Goal: Task Accomplishment & Management: Use online tool/utility

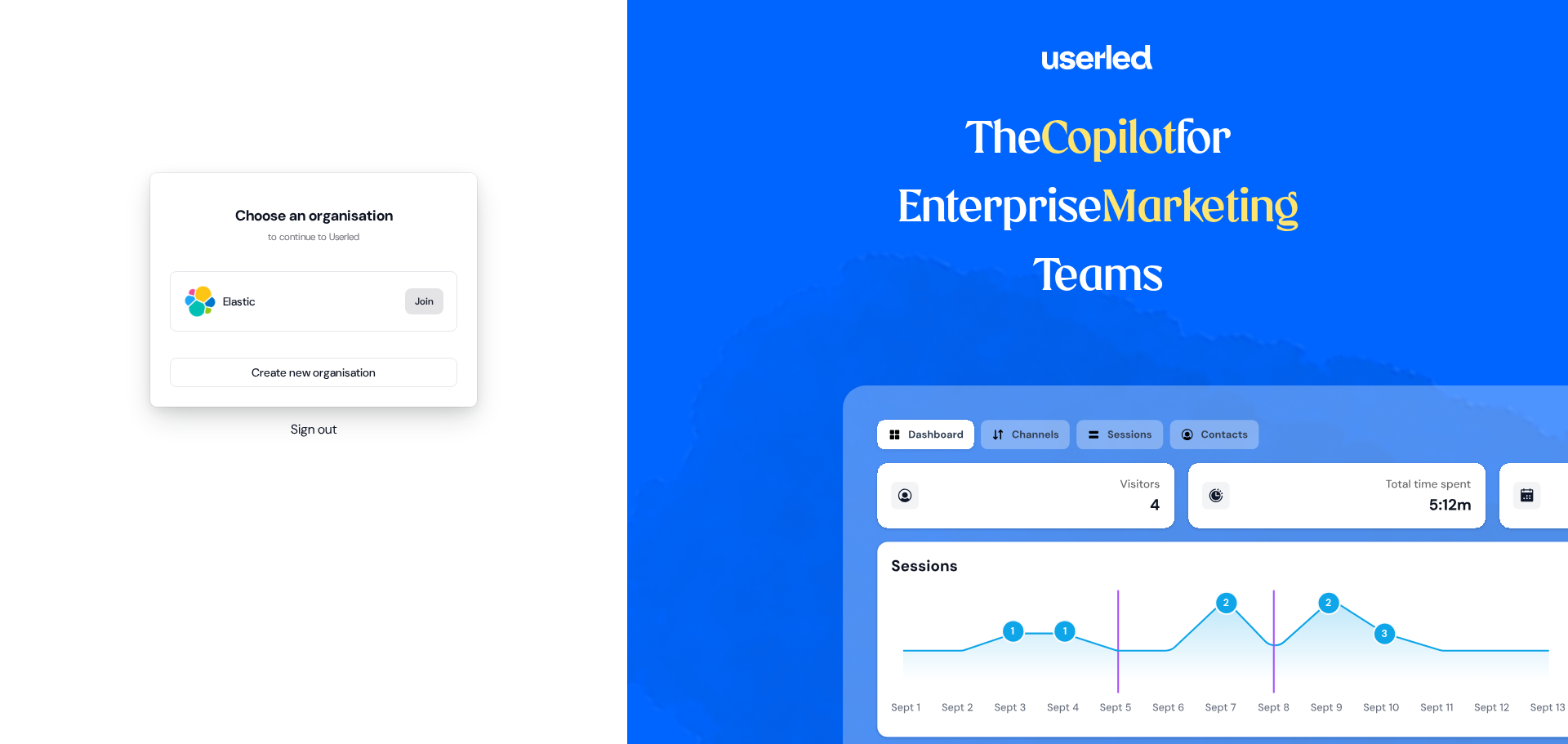
click at [421, 302] on button "Join" at bounding box center [424, 302] width 39 height 26
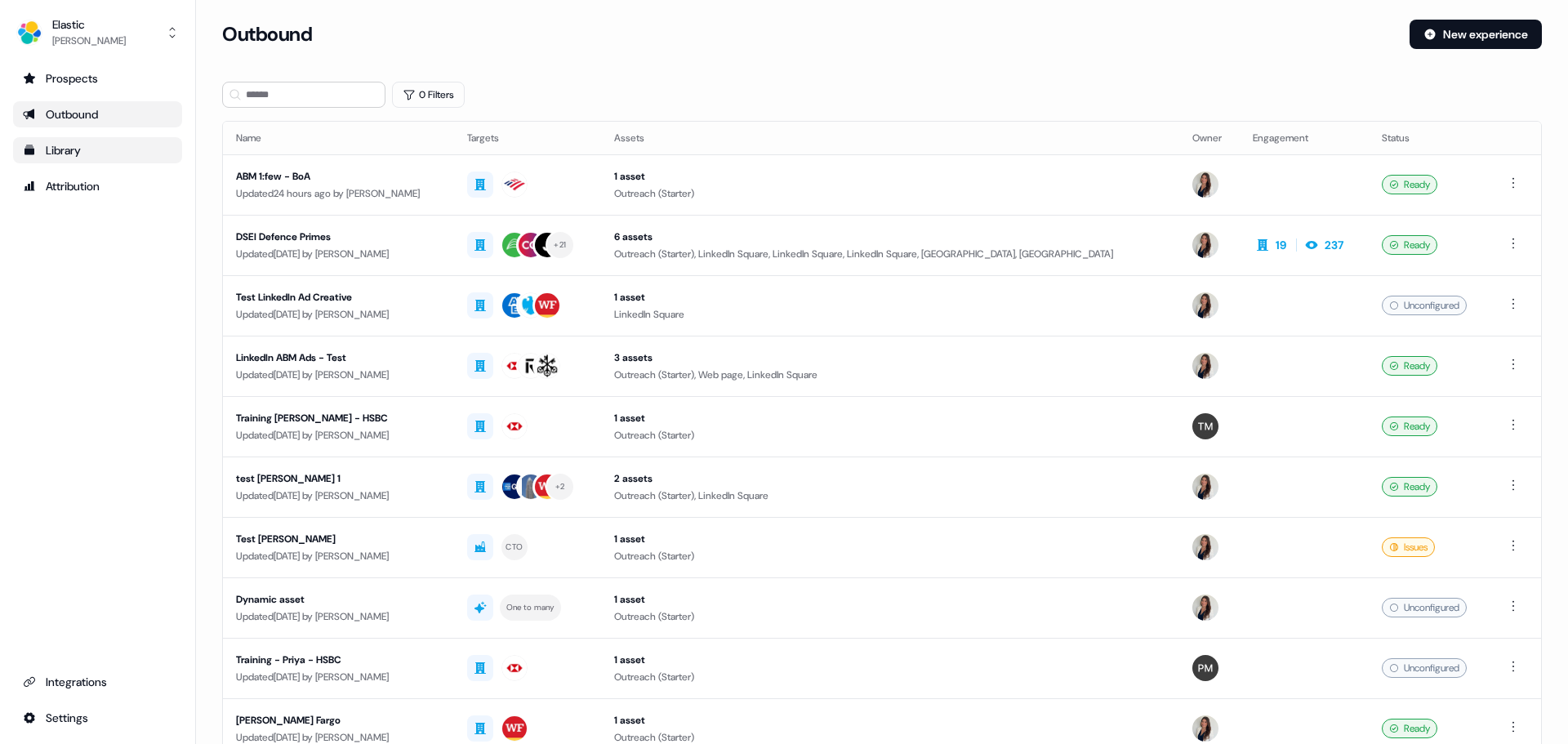
click at [90, 157] on div "Library" at bounding box center [98, 150] width 149 height 16
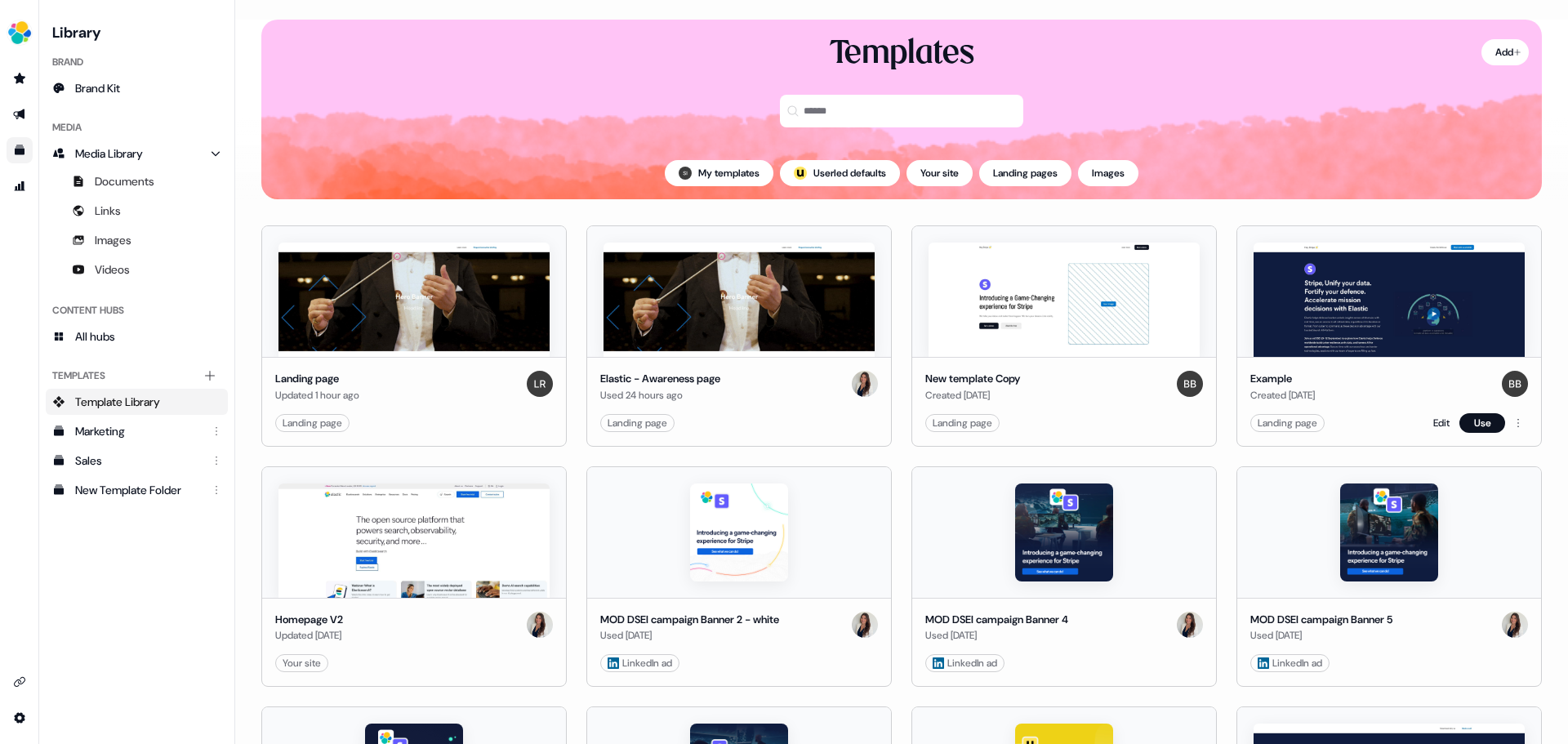
click at [1368, 370] on div "Example Created [DATE] Landing page Edit Use" at bounding box center [1389, 401] width 304 height 89
click at [1436, 423] on link "Edit" at bounding box center [1442, 423] width 16 height 16
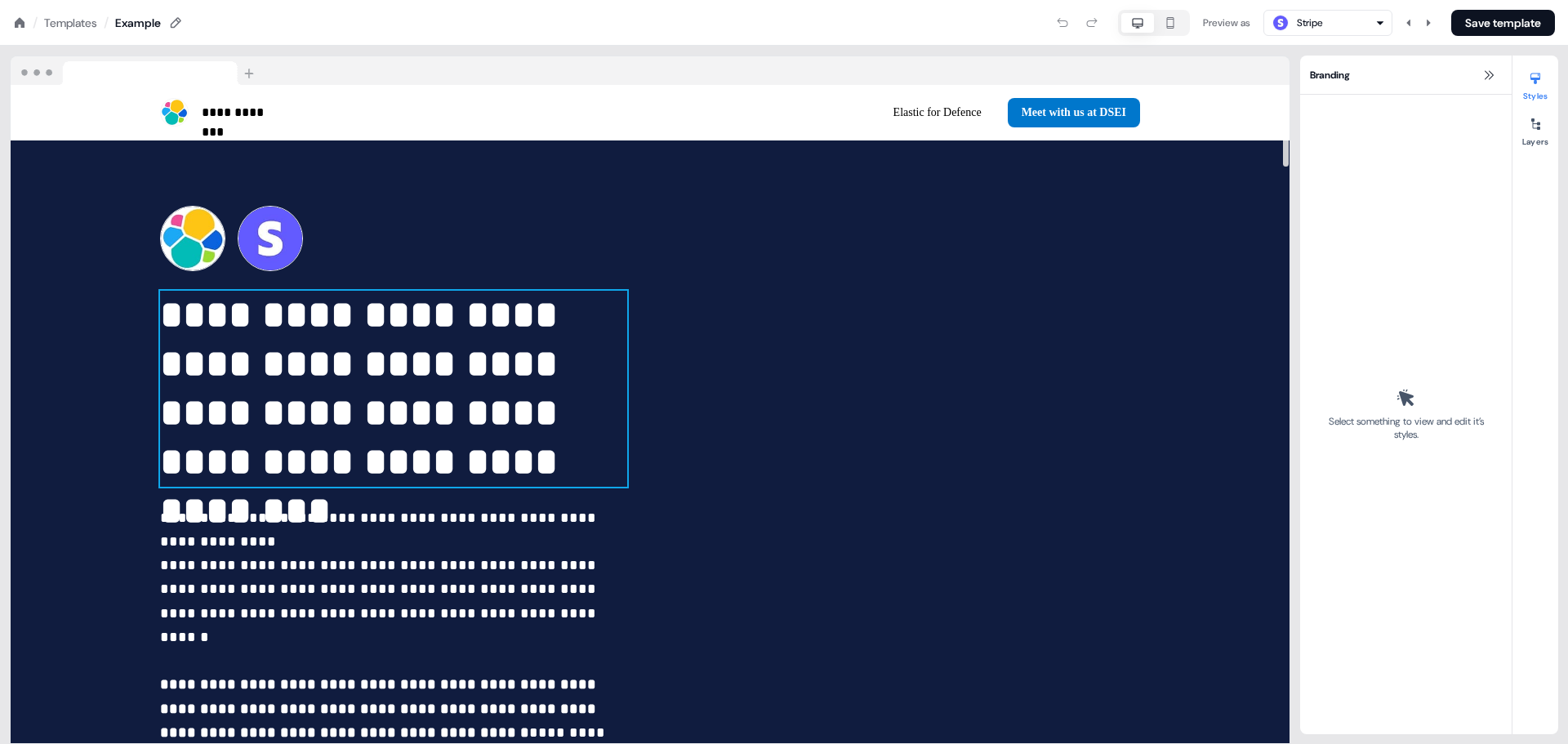
click at [278, 399] on p "**********" at bounding box center [393, 388] width 467 height 196
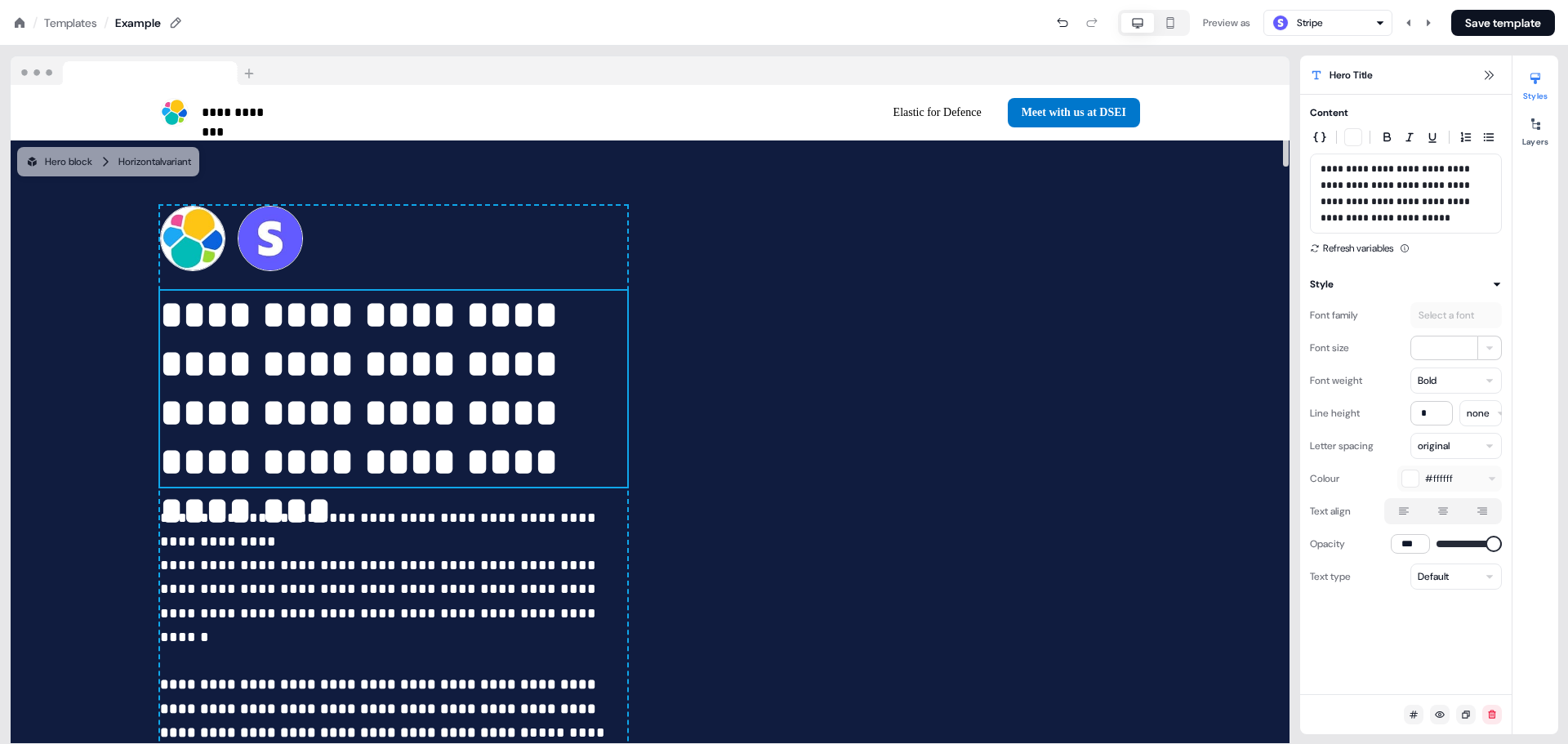
click at [320, 428] on p "**********" at bounding box center [393, 388] width 467 height 196
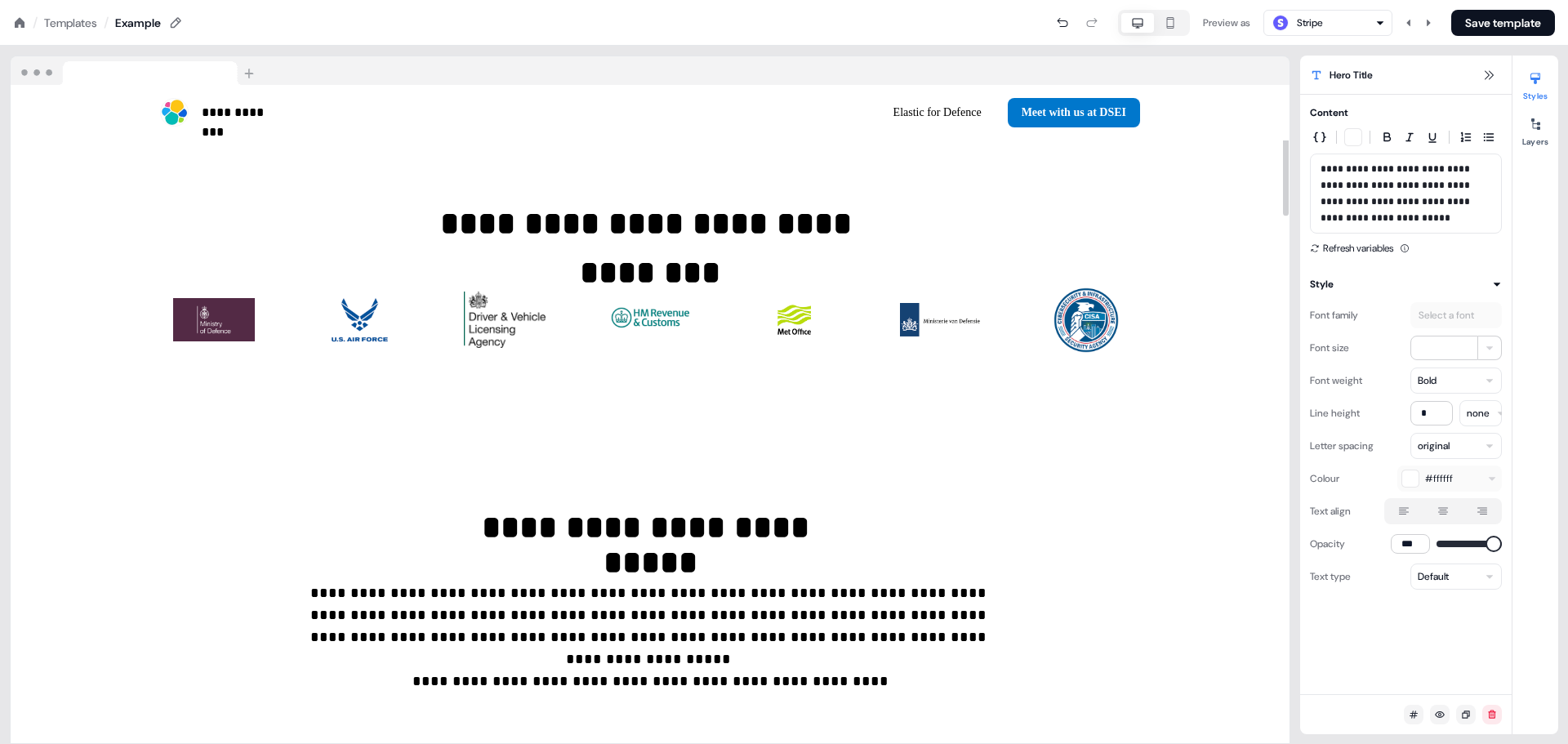
scroll to position [327, 0]
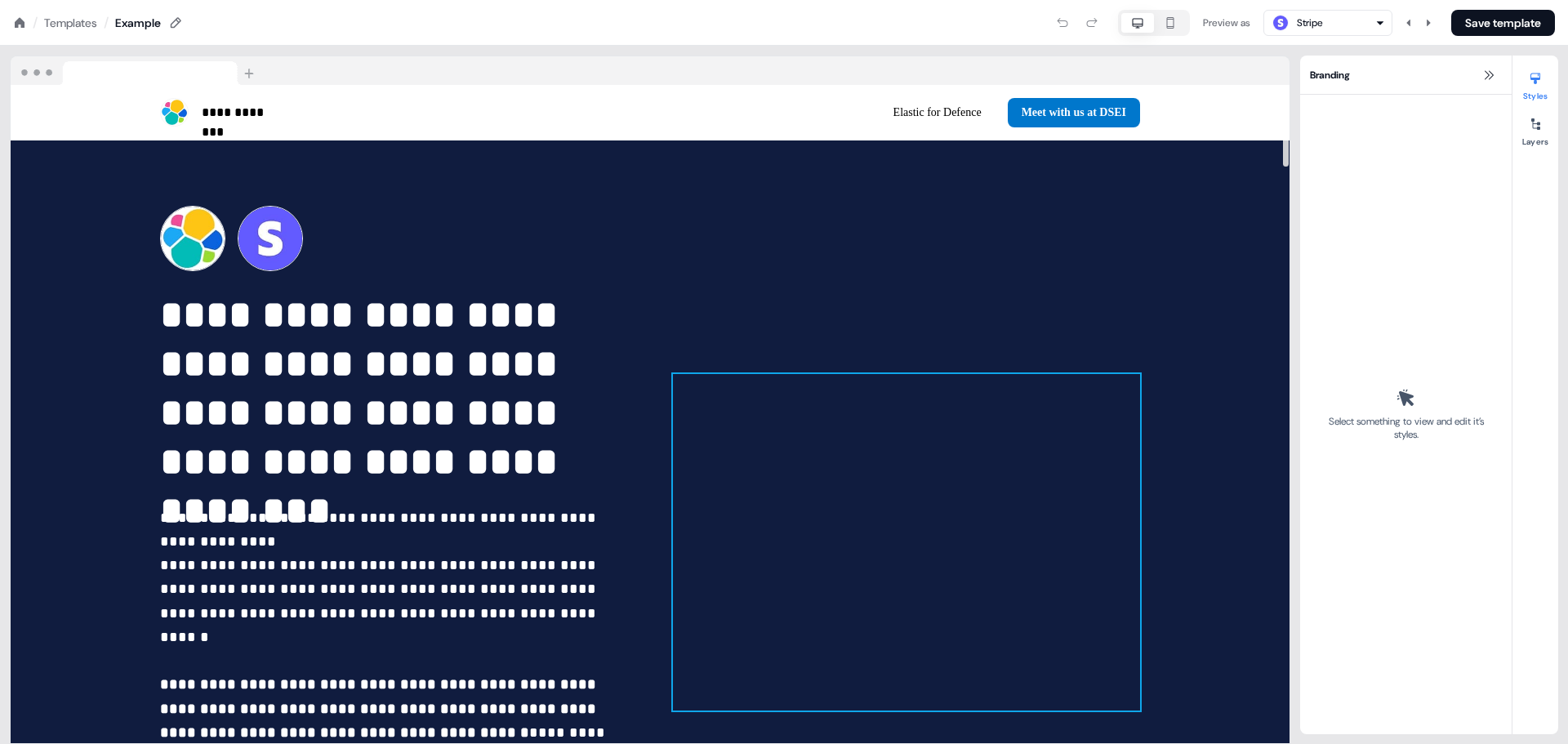
click at [1031, 398] on div at bounding box center [906, 543] width 467 height 337
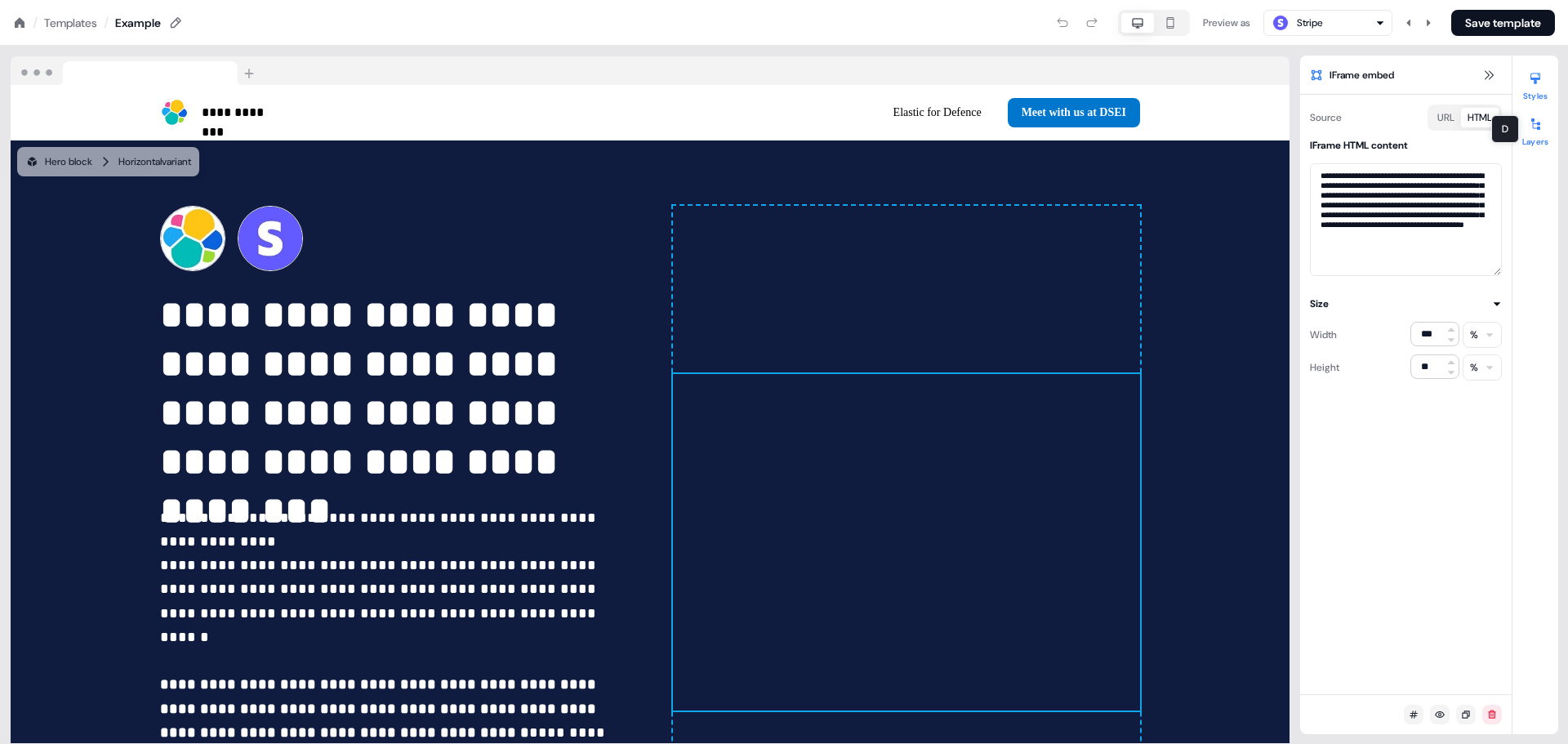
click at [1539, 122] on icon at bounding box center [1535, 124] width 13 height 13
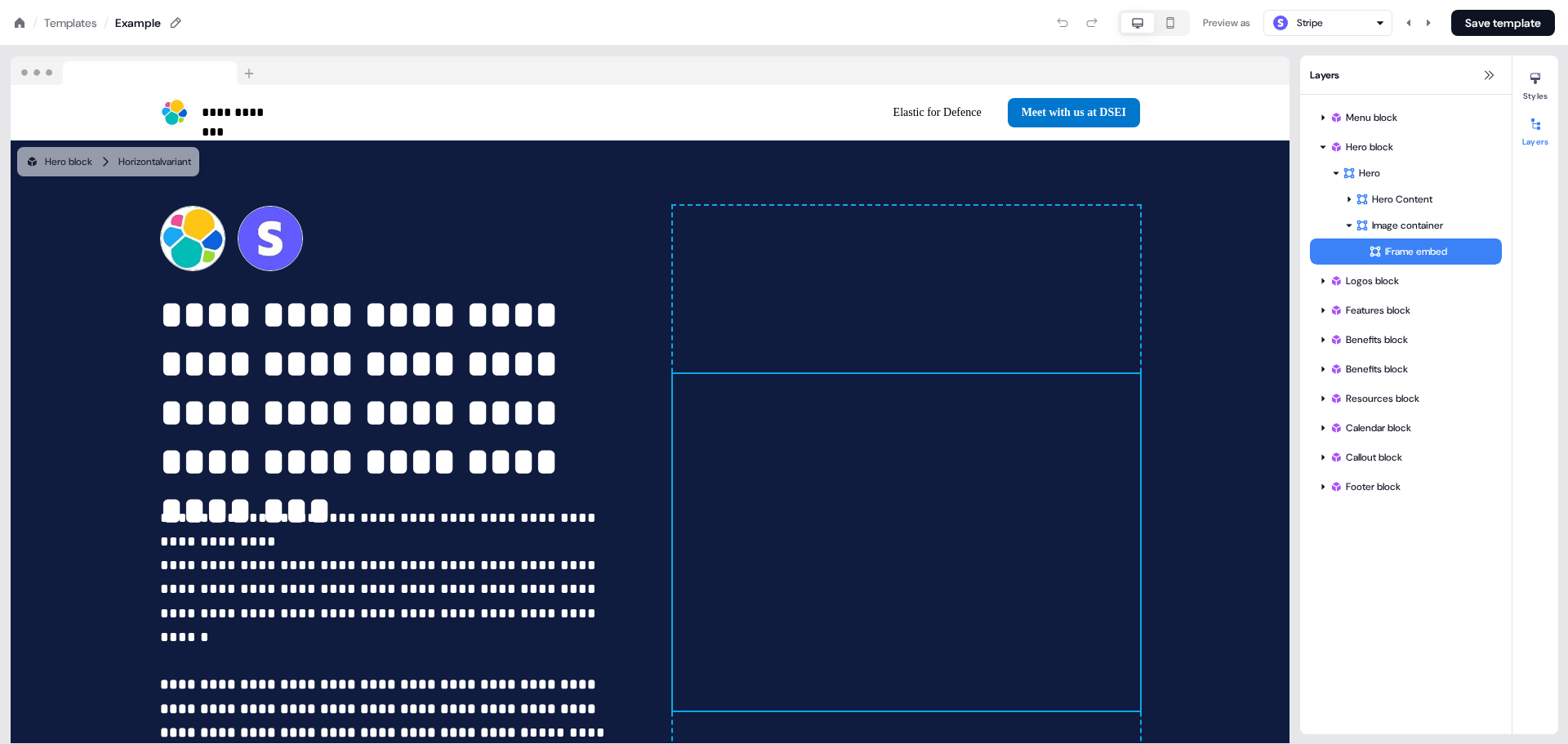
click at [1408, 253] on div "IFrame embed" at bounding box center [1436, 251] width 133 height 16
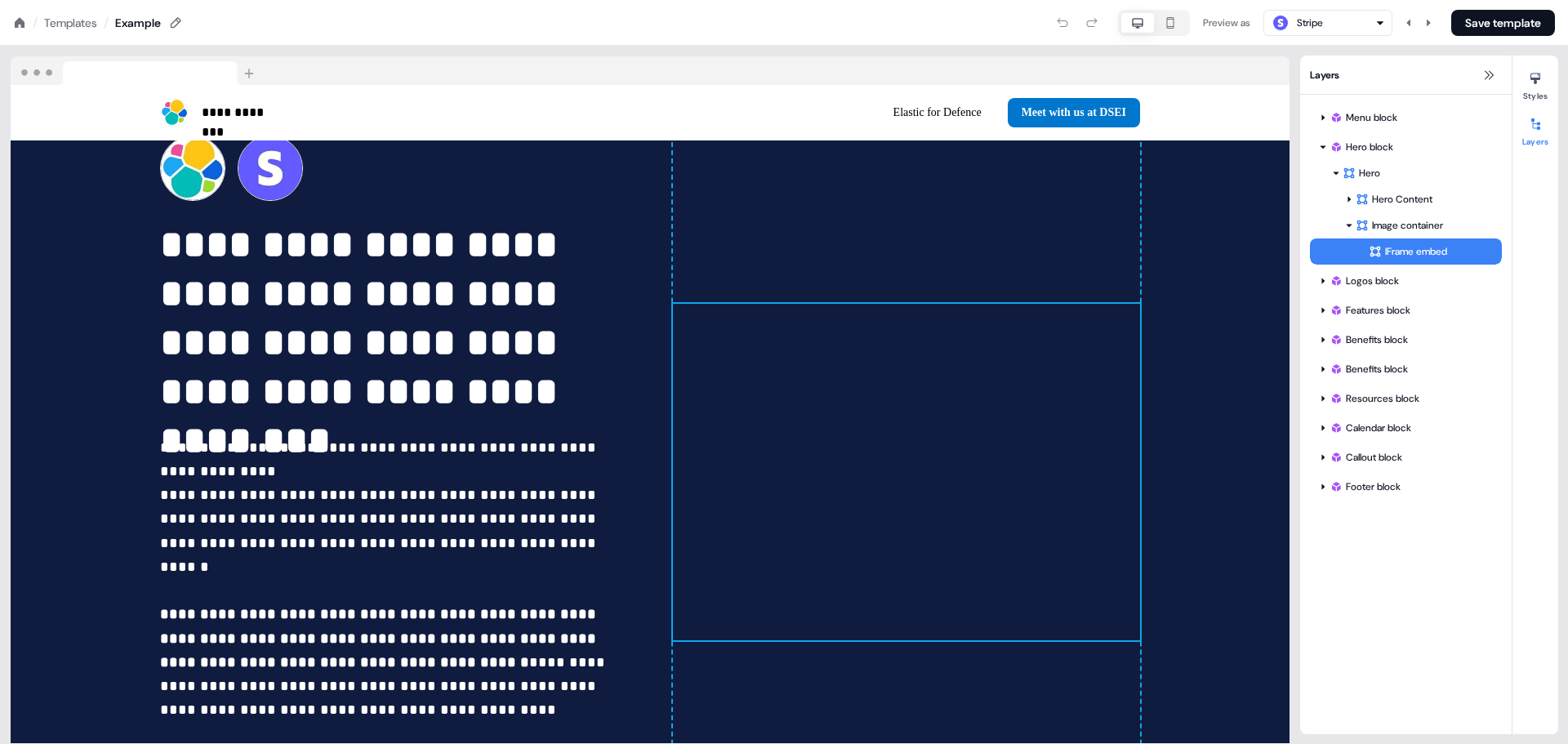
scroll to position [93, 0]
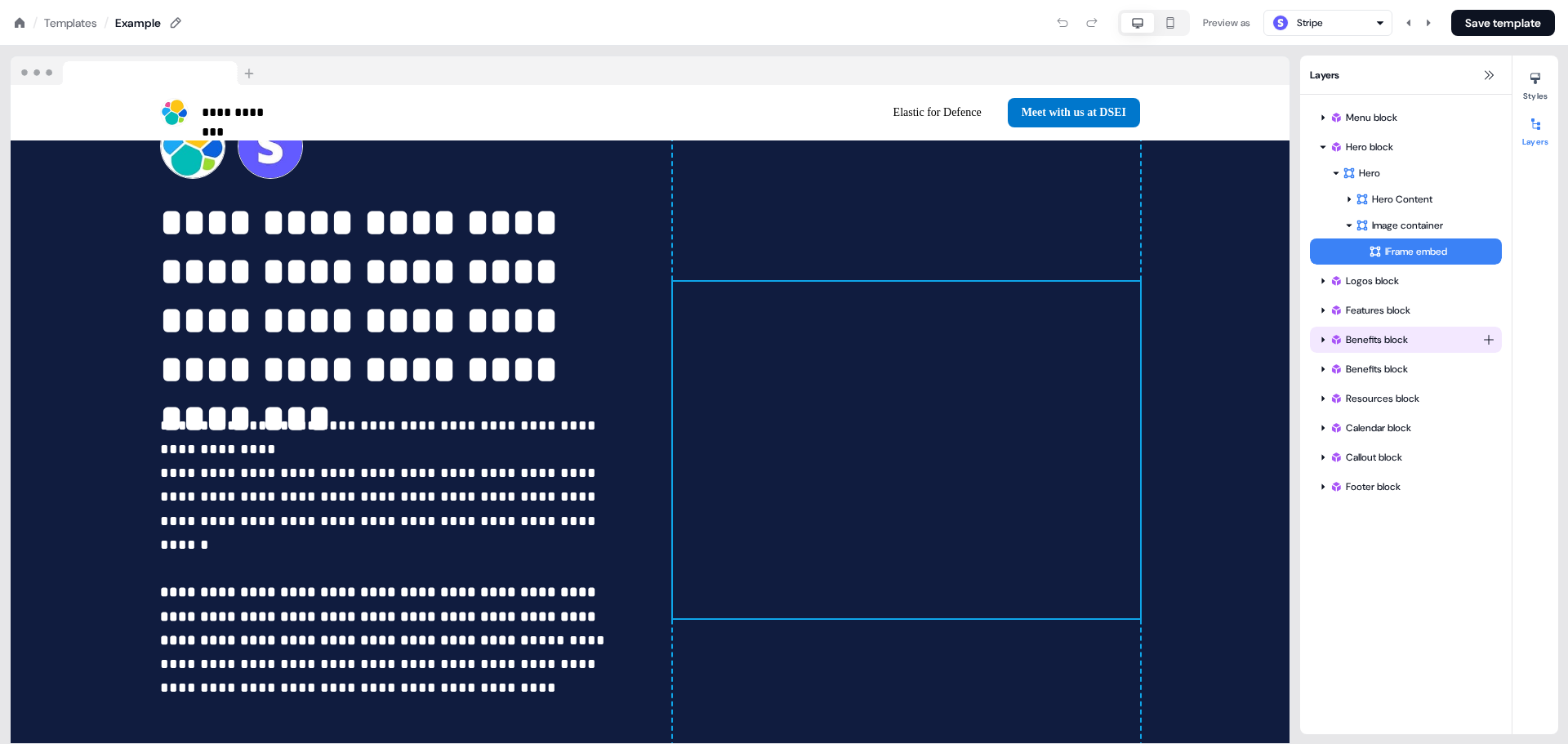
click at [1402, 352] on div "Benefits block" at bounding box center [1406, 340] width 192 height 26
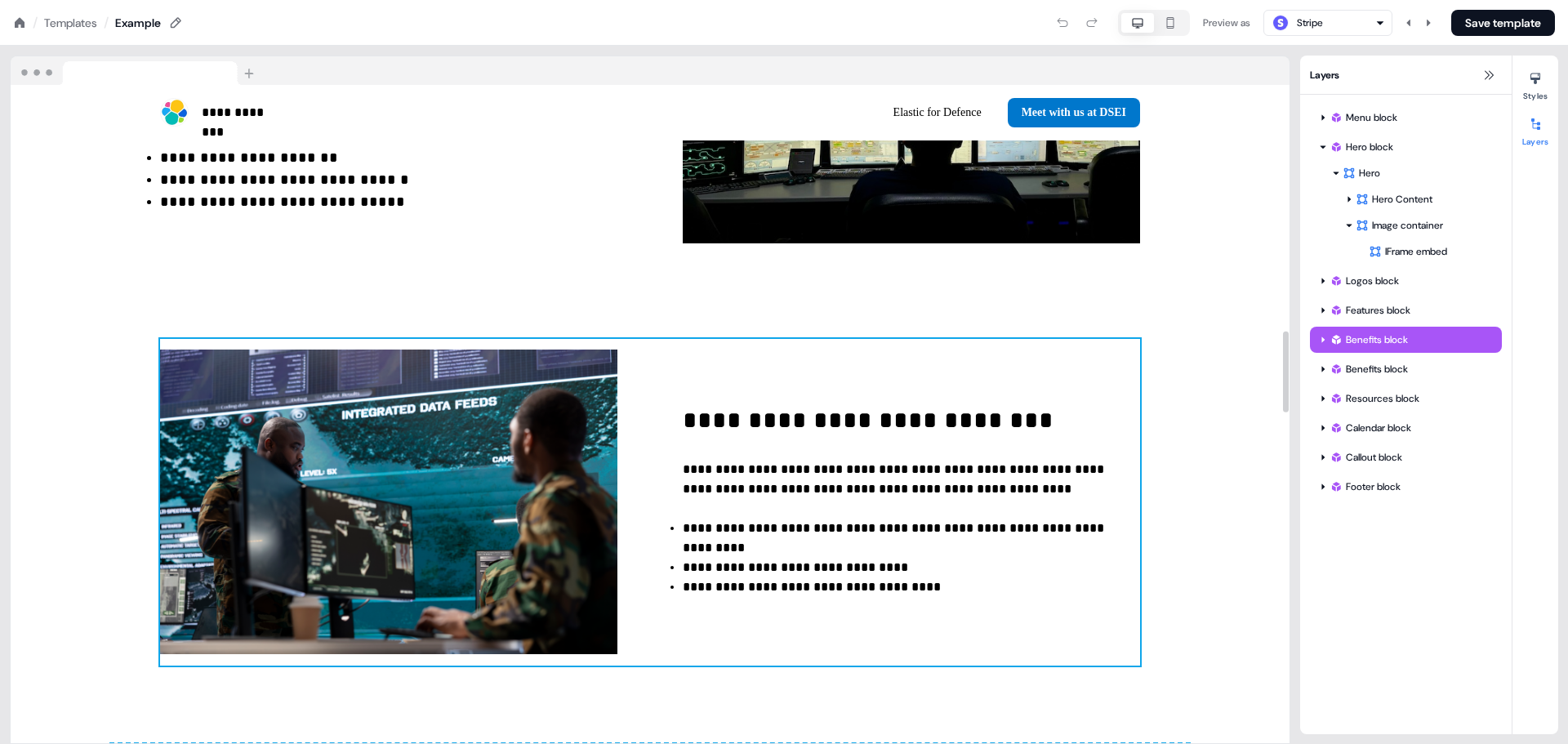
scroll to position [1604, 0]
